Goal: Task Accomplishment & Management: Manage account settings

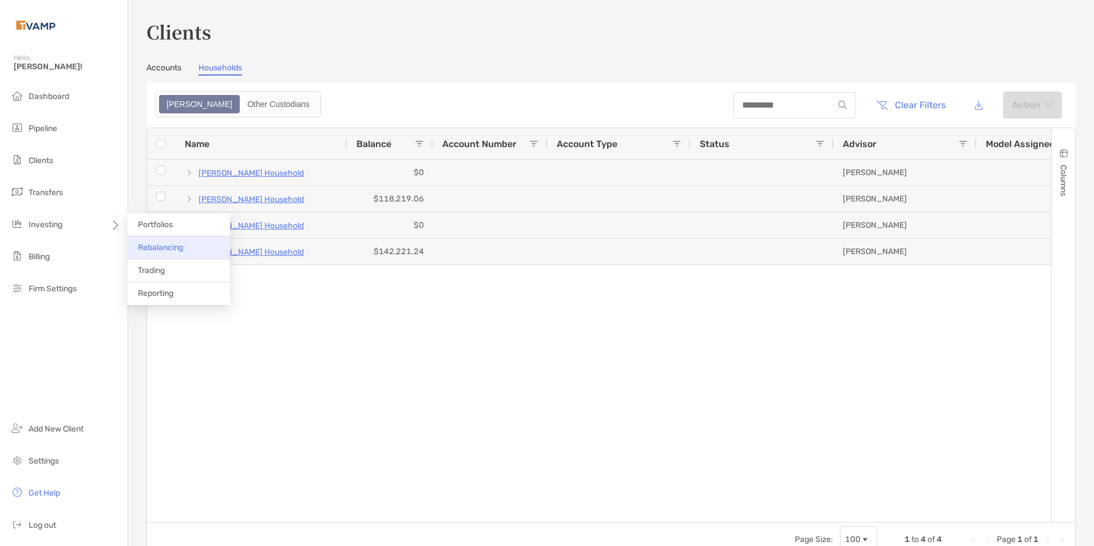
click at [157, 246] on span "Rebalancing" at bounding box center [160, 248] width 45 height 10
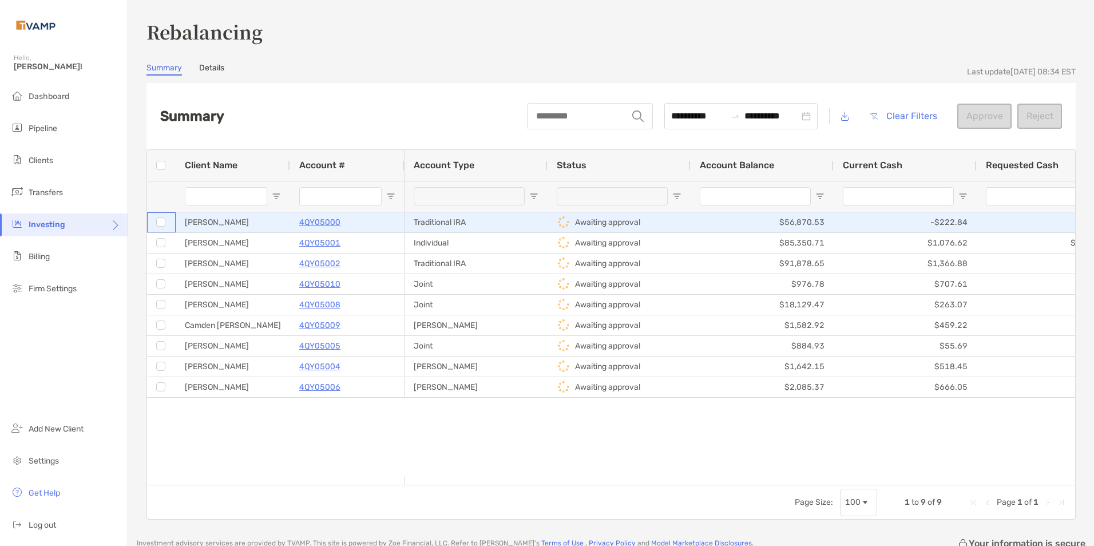
click at [161, 228] on div at bounding box center [160, 222] width 9 height 19
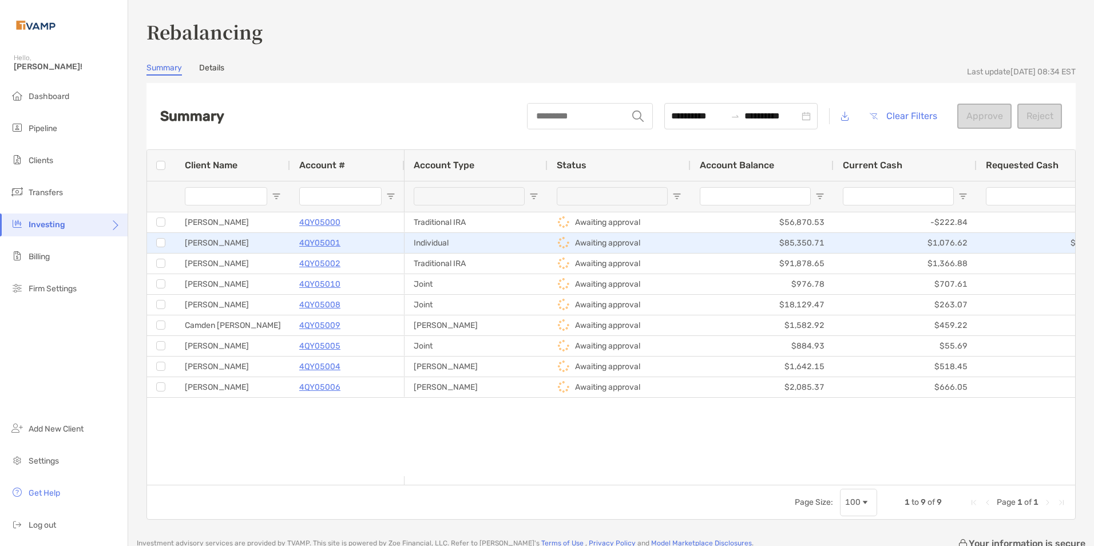
click at [156, 243] on div at bounding box center [160, 242] width 9 height 9
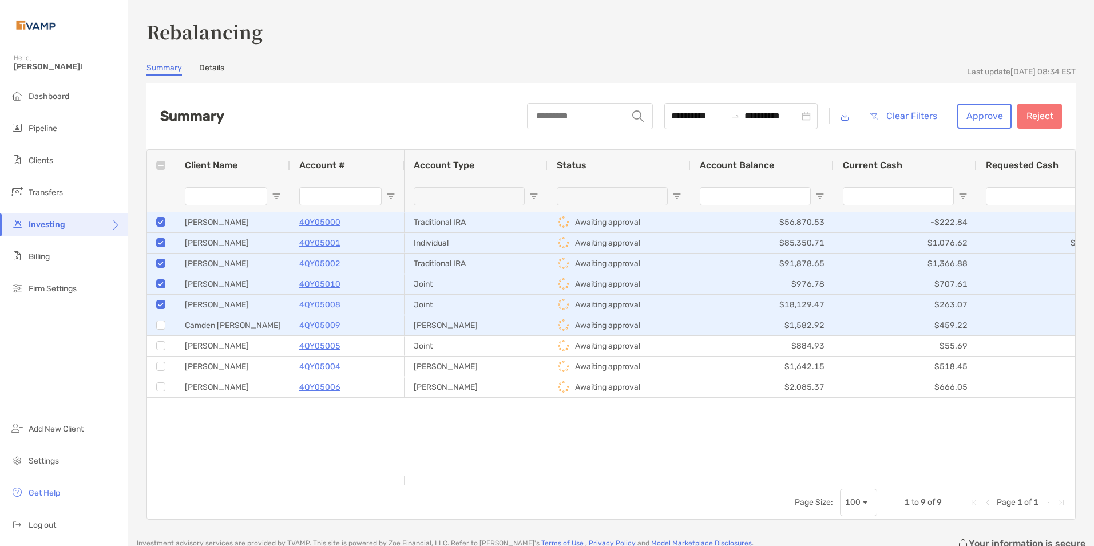
click at [165, 324] on div at bounding box center [160, 324] width 9 height 9
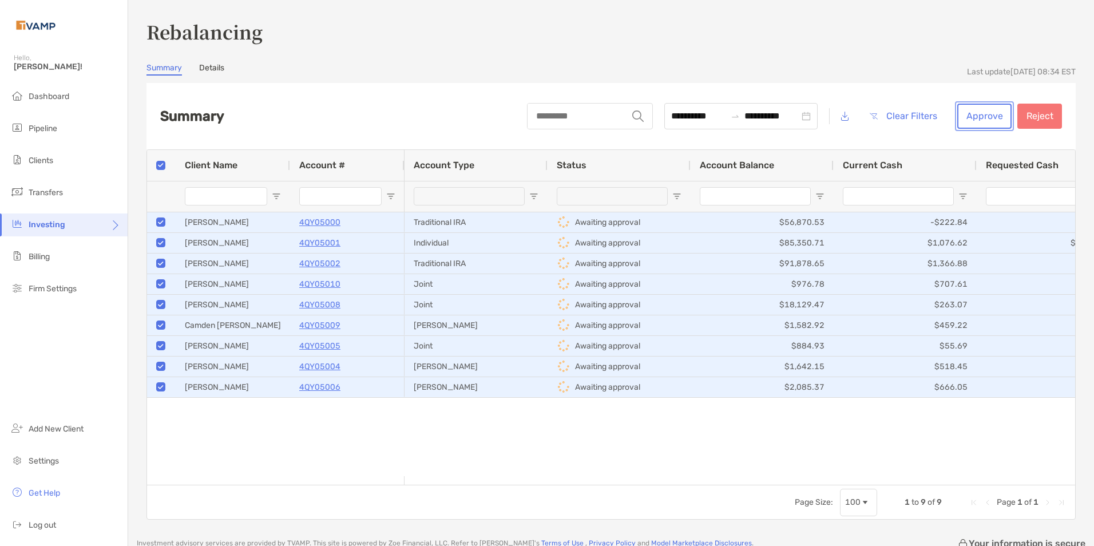
click at [968, 112] on button "Approve" at bounding box center [984, 116] width 54 height 25
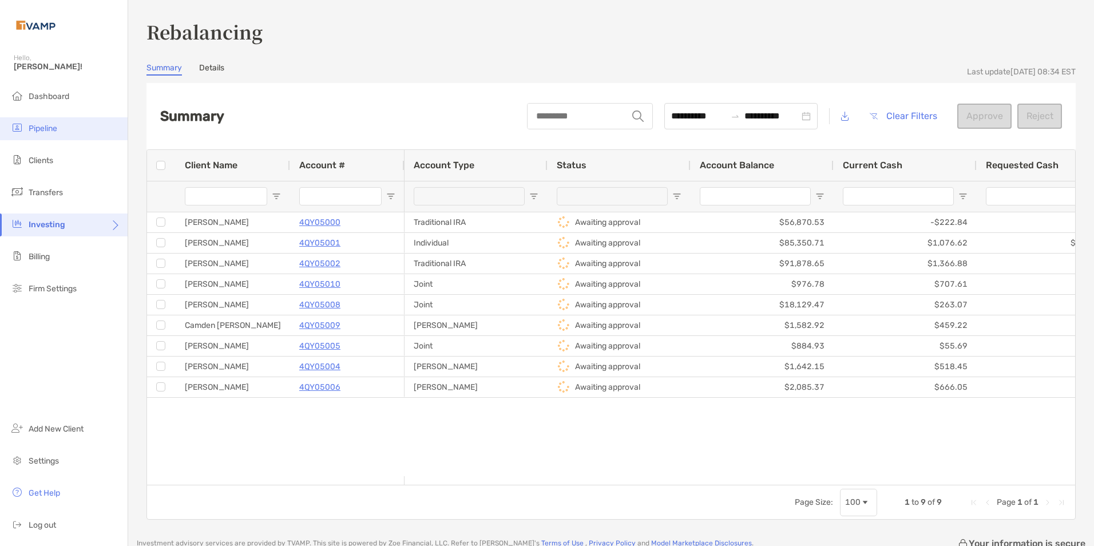
click at [43, 132] on span "Pipeline" at bounding box center [43, 129] width 29 height 10
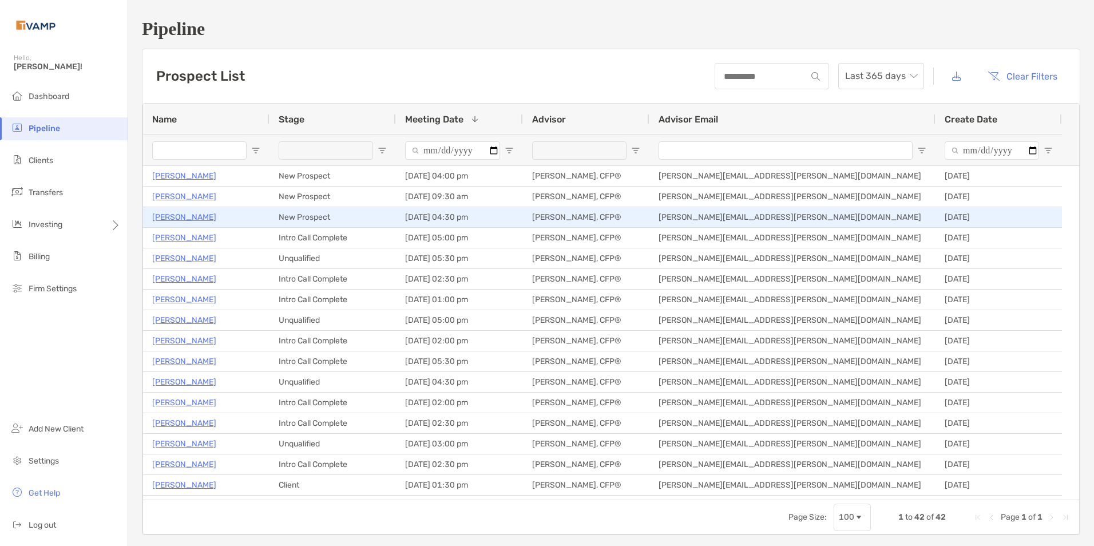
click at [184, 216] on p "[PERSON_NAME]" at bounding box center [184, 217] width 64 height 14
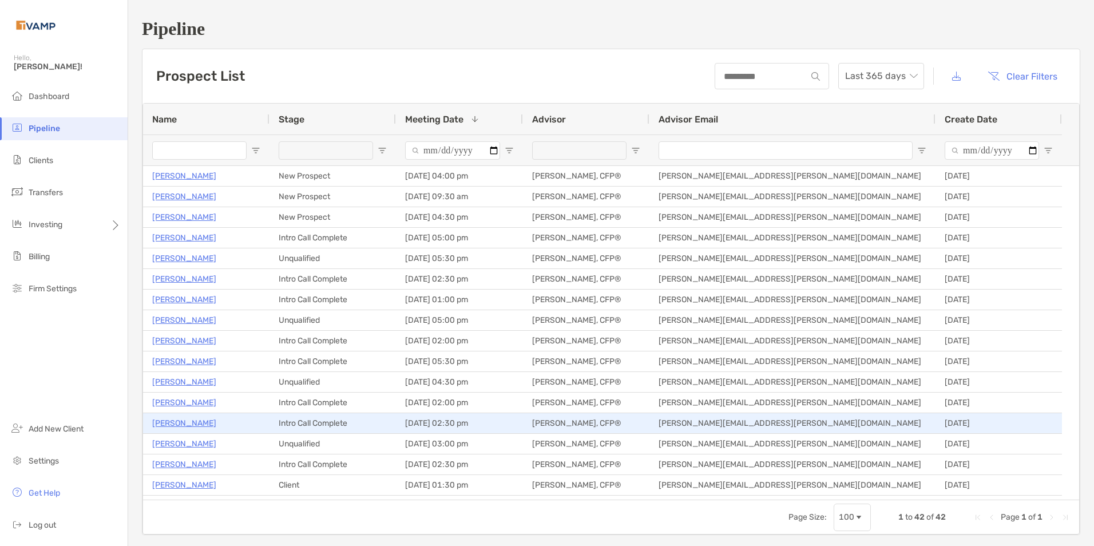
click at [201, 423] on p "[PERSON_NAME]" at bounding box center [184, 423] width 64 height 14
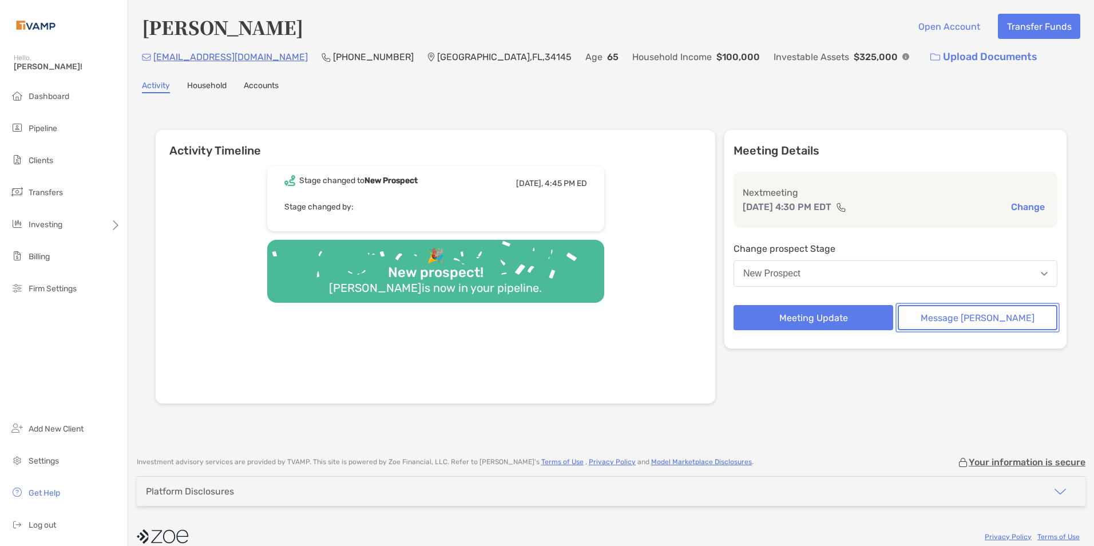
click at [951, 320] on button "Message Zoe" at bounding box center [978, 317] width 160 height 25
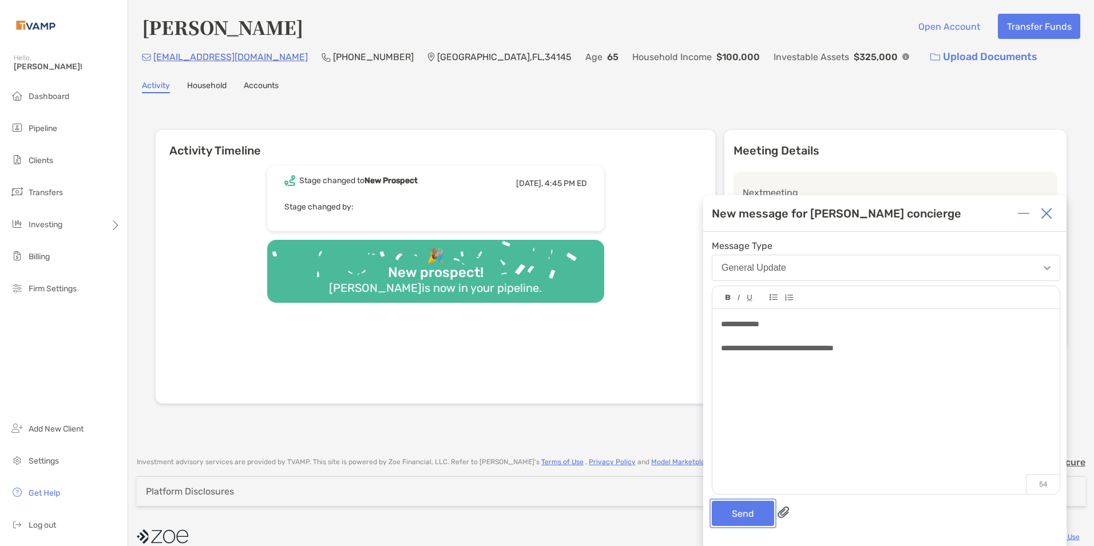
click at [752, 519] on button "Send" at bounding box center [743, 513] width 62 height 25
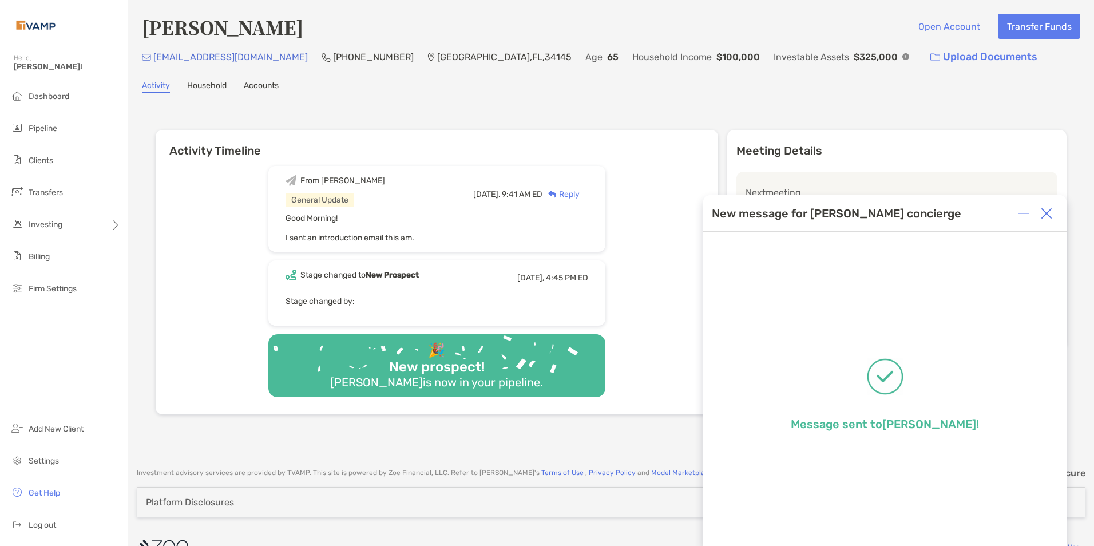
click at [1044, 212] on img at bounding box center [1046, 213] width 11 height 11
